Goal: Task Accomplishment & Management: Use online tool/utility

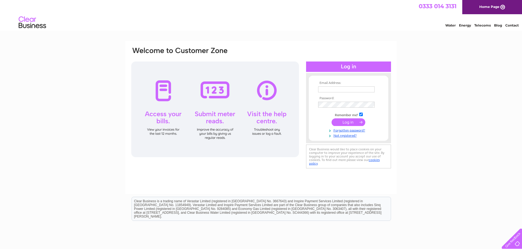
type input "[PERSON_NAME][EMAIL_ADDRESS][PERSON_NAME][DOMAIN_NAME]"
click at [346, 124] on input "submit" at bounding box center [348, 123] width 34 height 8
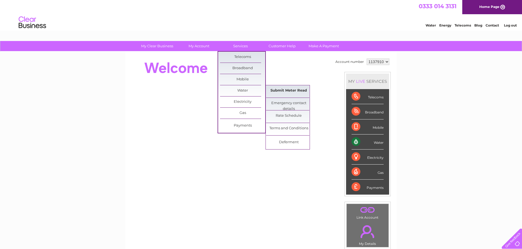
click at [274, 90] on link "Submit Meter Read" at bounding box center [288, 90] width 45 height 11
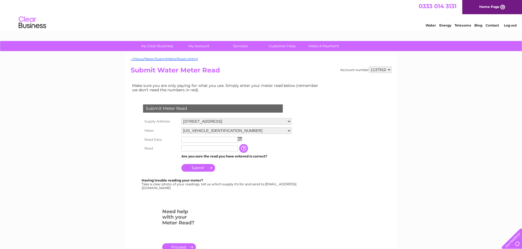
click at [239, 139] on img at bounding box center [240, 139] width 4 height 4
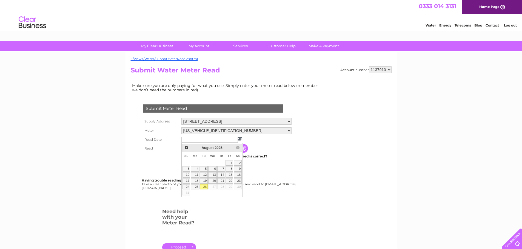
click at [207, 188] on link "26" at bounding box center [204, 187] width 8 height 5
type input "[DATE]"
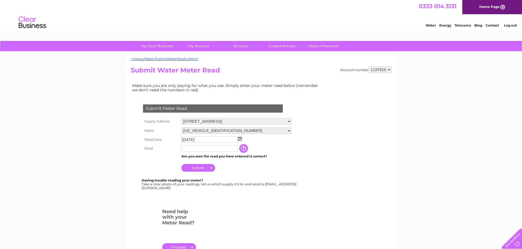
click at [198, 152] on td at bounding box center [209, 148] width 59 height 9
click at [199, 150] on input "text" at bounding box center [209, 149] width 56 height 6
type input "04133"
click at [198, 168] on input "Submit" at bounding box center [198, 168] width 34 height 8
